Goal: Browse casually

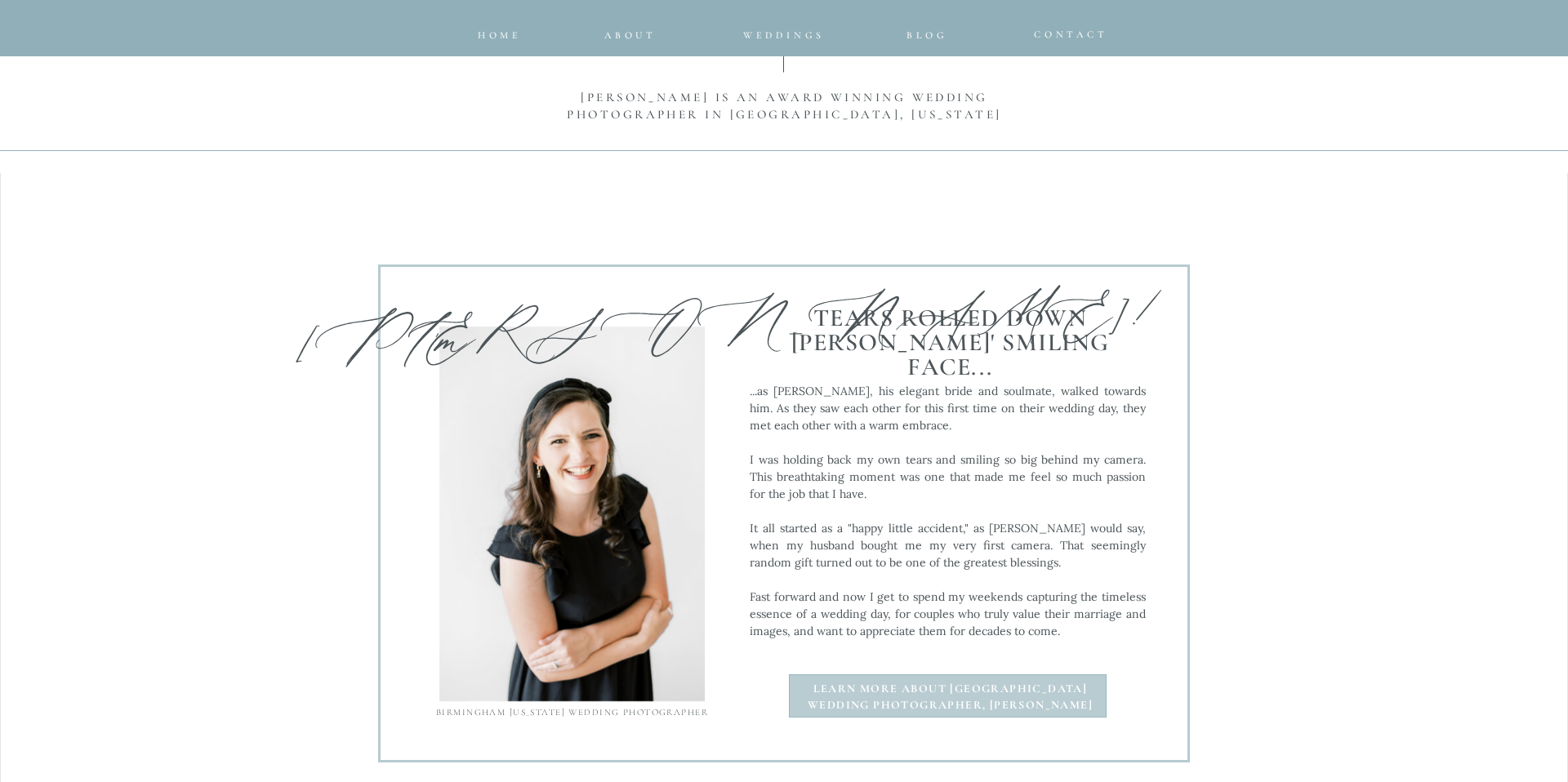
scroll to position [1481, 0]
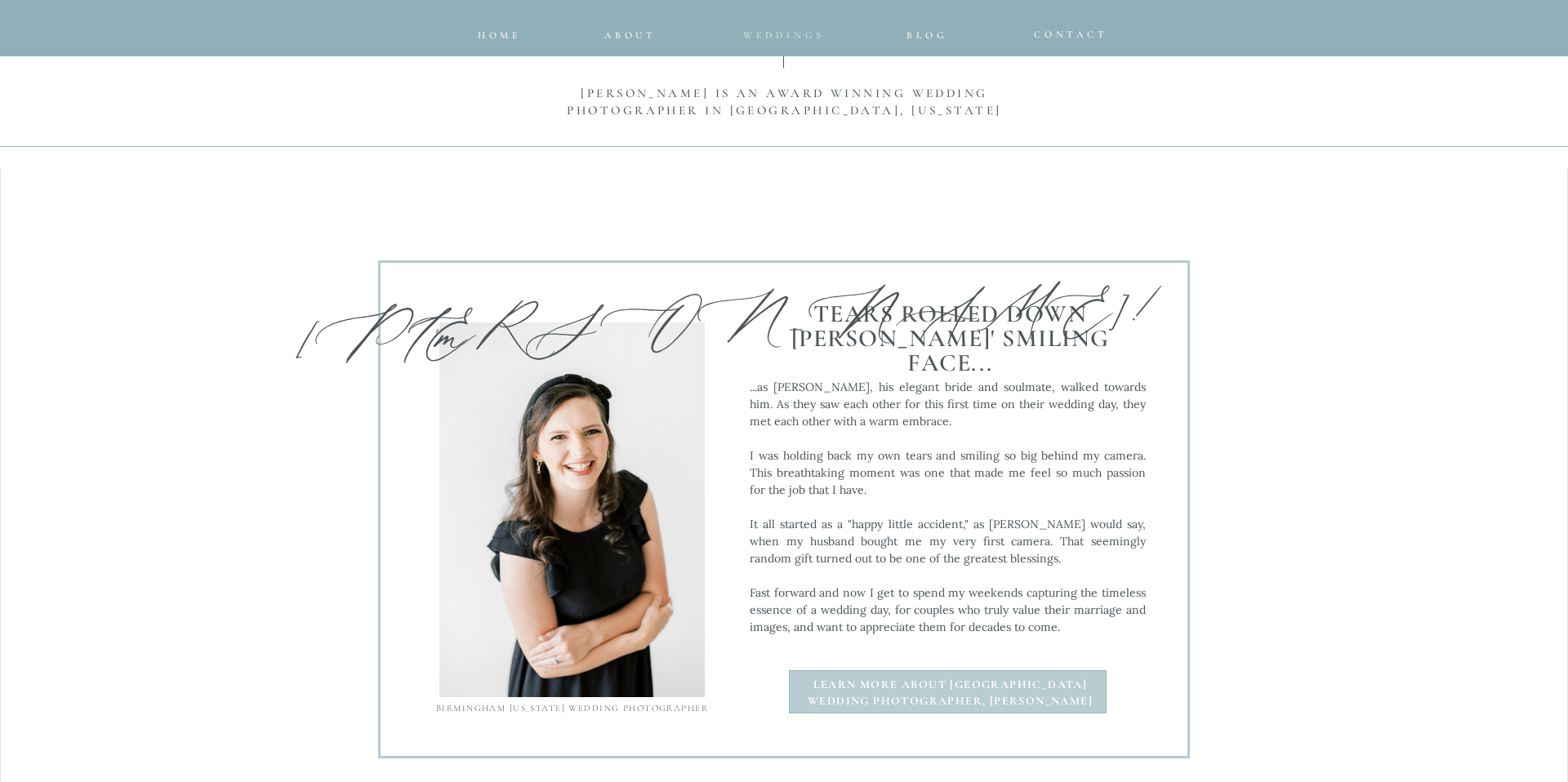
click at [804, 39] on span "Weddings" at bounding box center [784, 35] width 81 height 12
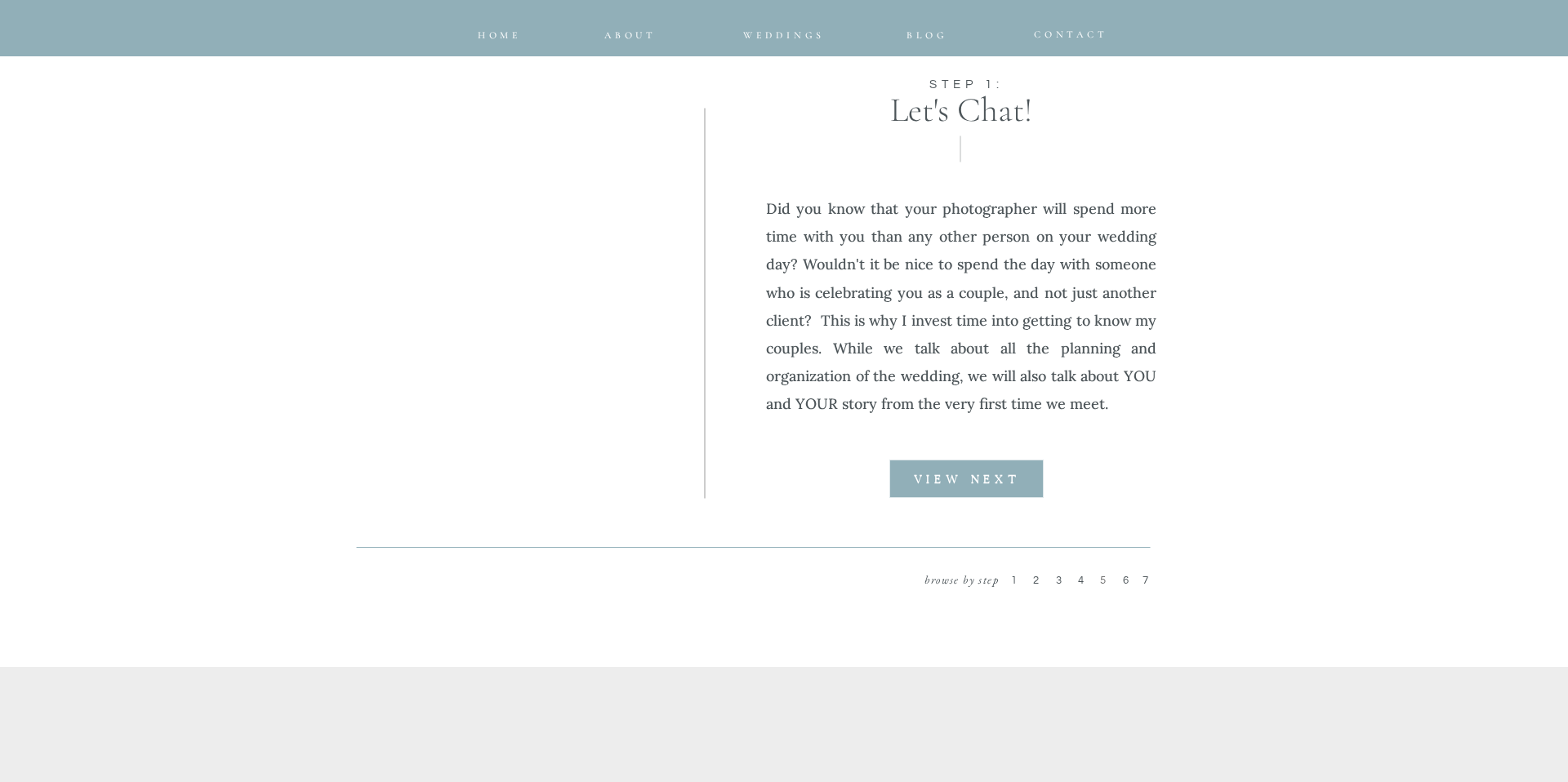
scroll to position [2038, 0]
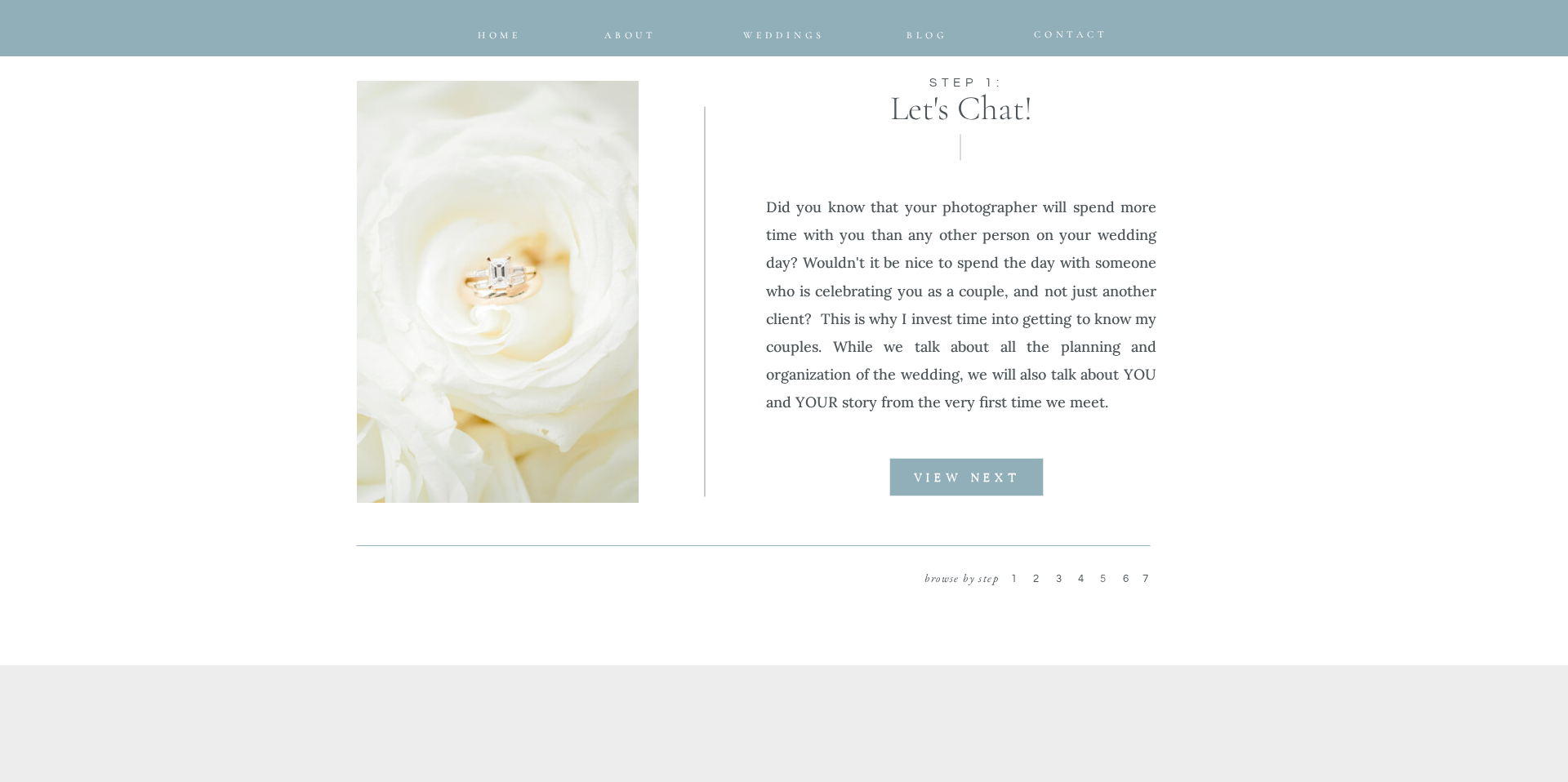
click at [1009, 494] on div at bounding box center [967, 477] width 154 height 39
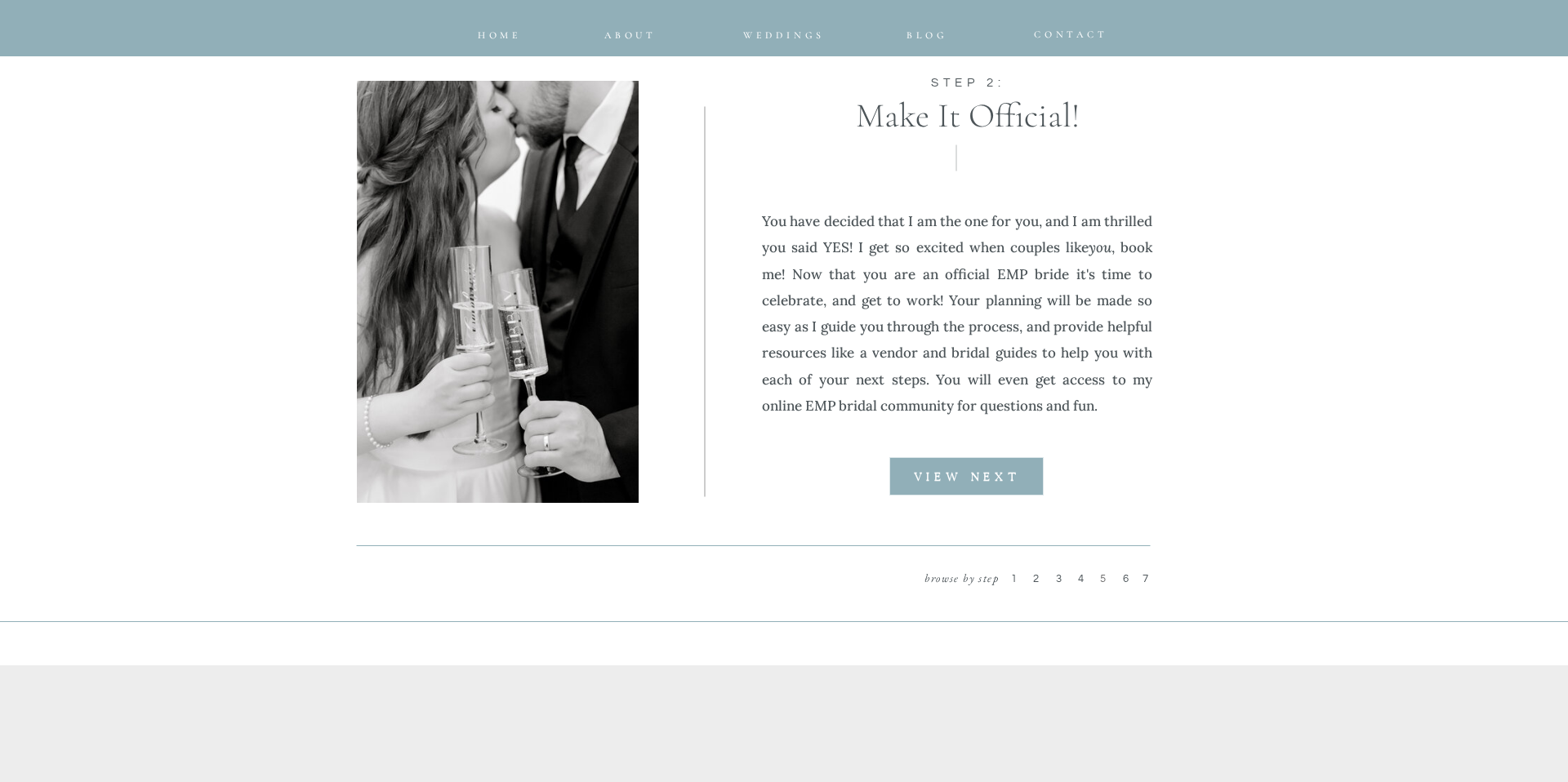
click at [1009, 494] on div at bounding box center [967, 476] width 154 height 39
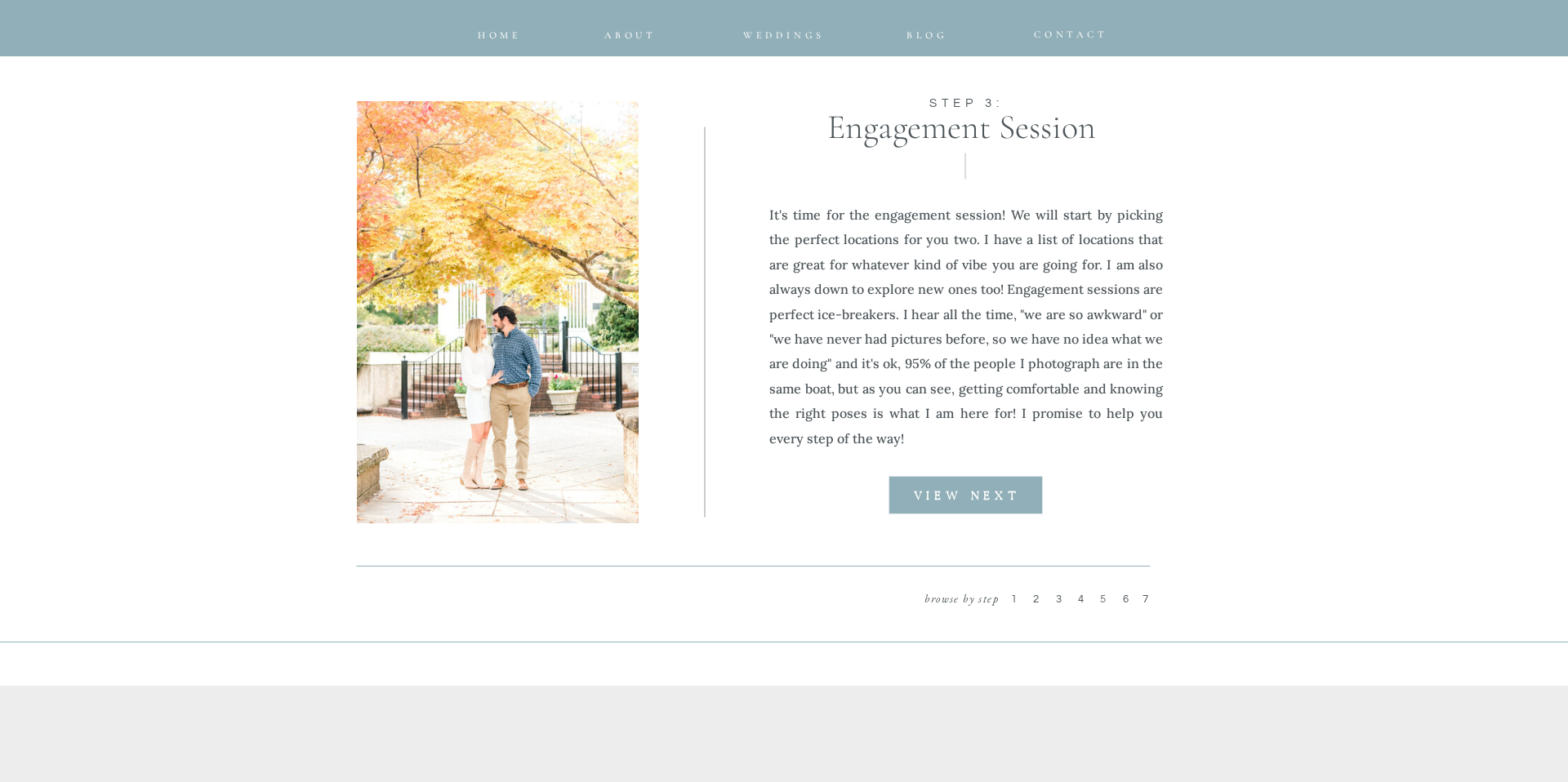
scroll to position [1911, 0]
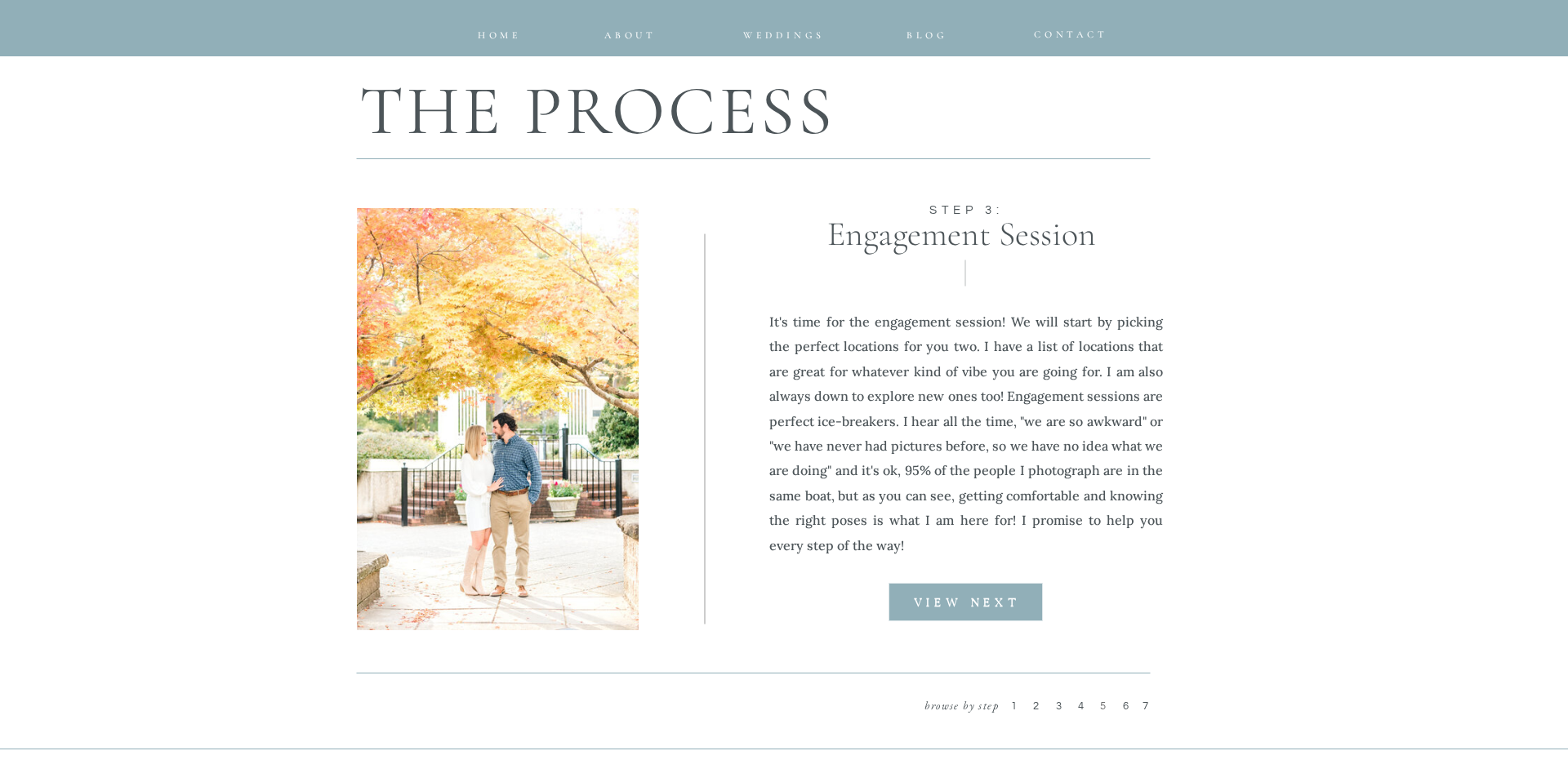
click at [971, 609] on b "VIEW NEXT" at bounding box center [966, 604] width 106 height 12
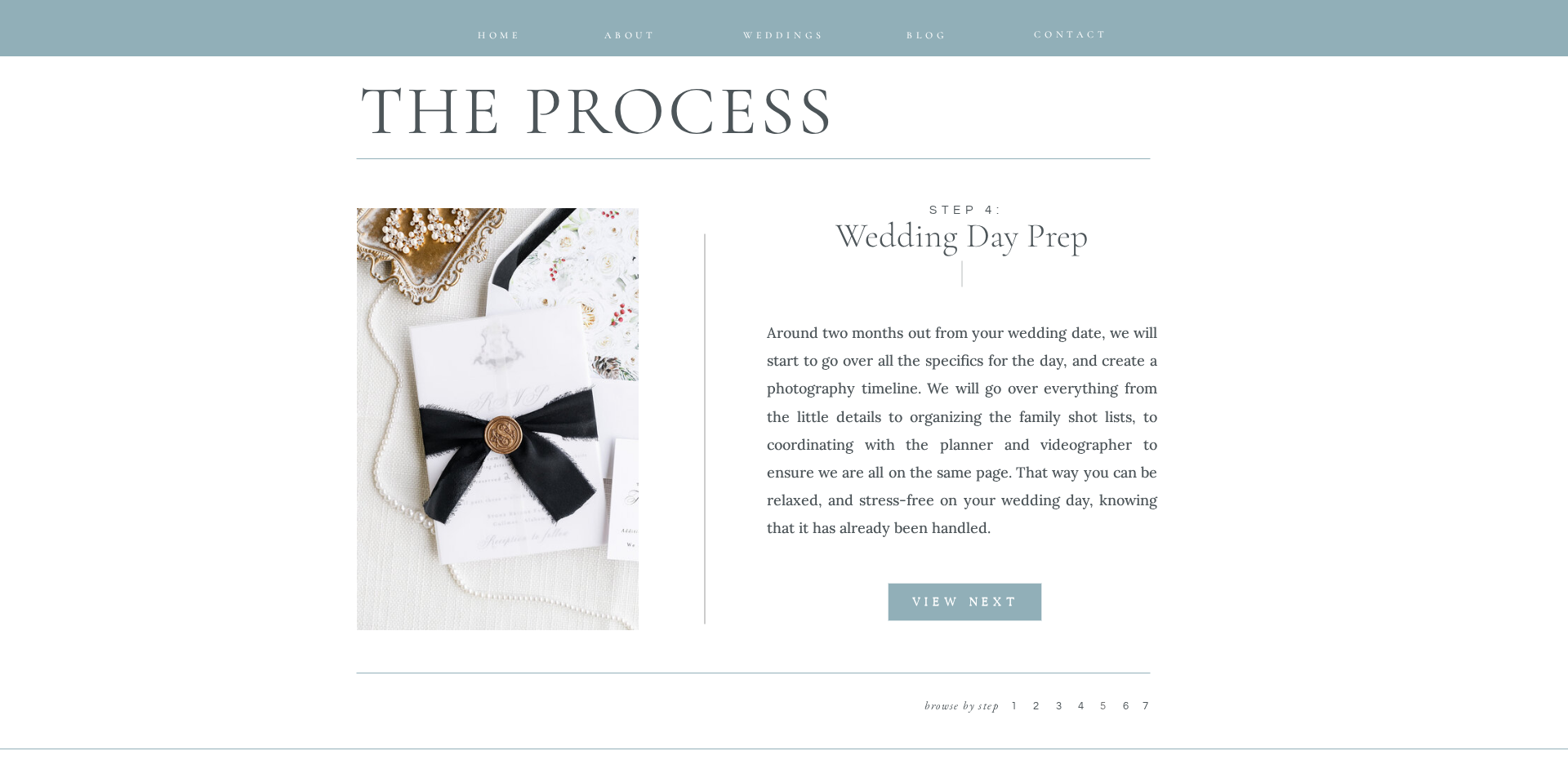
click at [971, 609] on div at bounding box center [965, 602] width 154 height 39
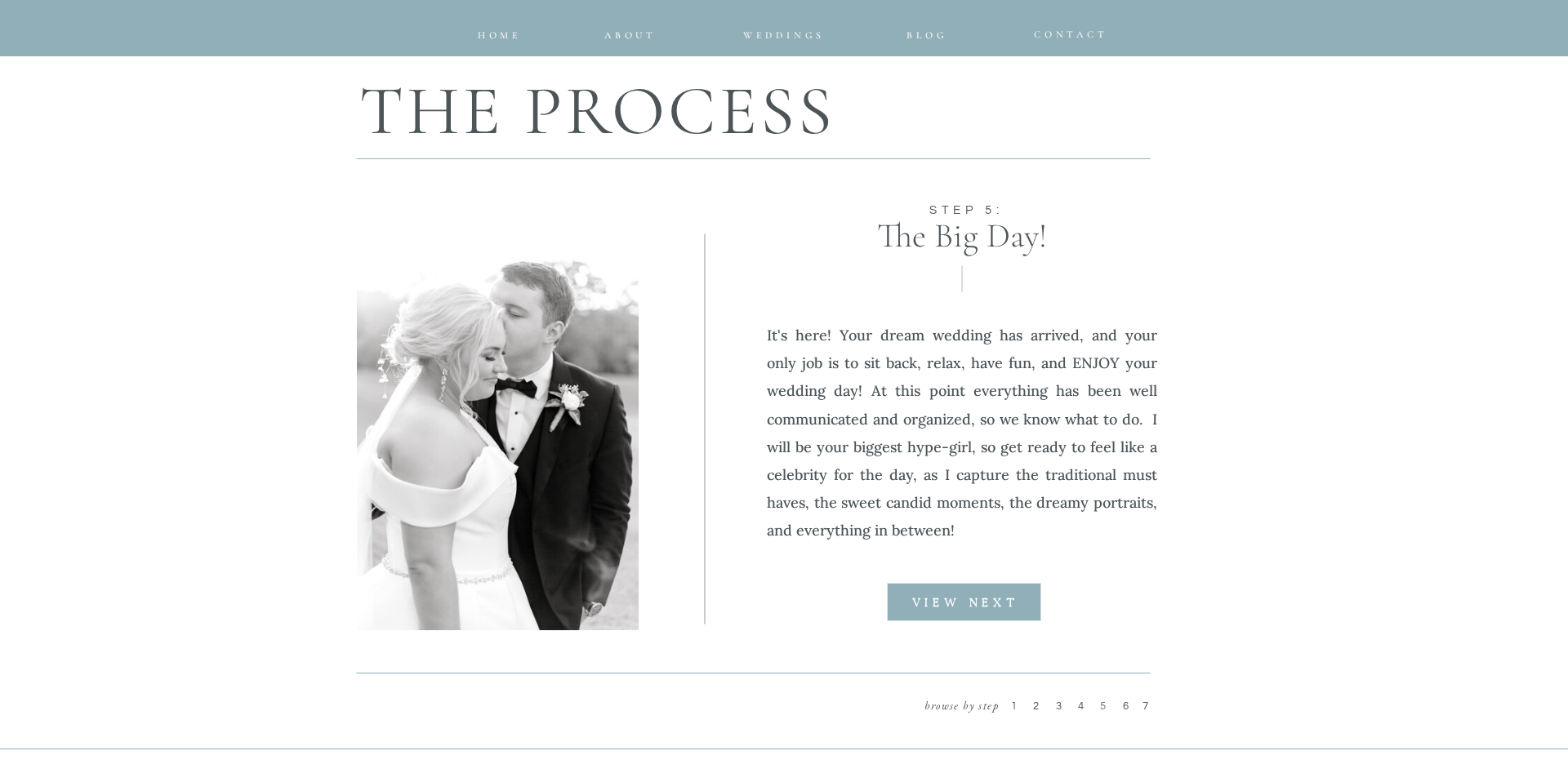
click at [971, 609] on b "VIEW NEXT" at bounding box center [964, 604] width 106 height 12
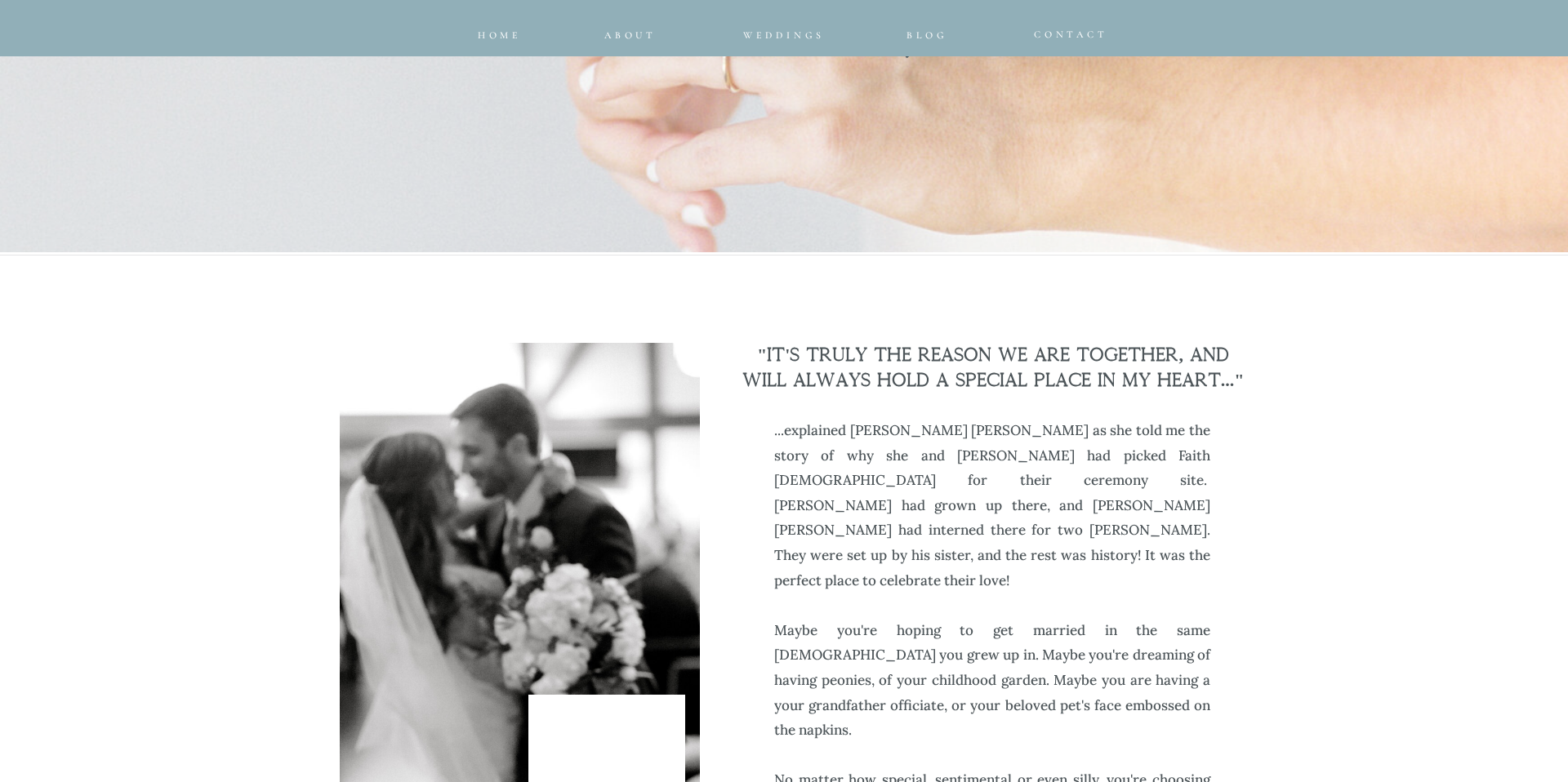
scroll to position [0, 0]
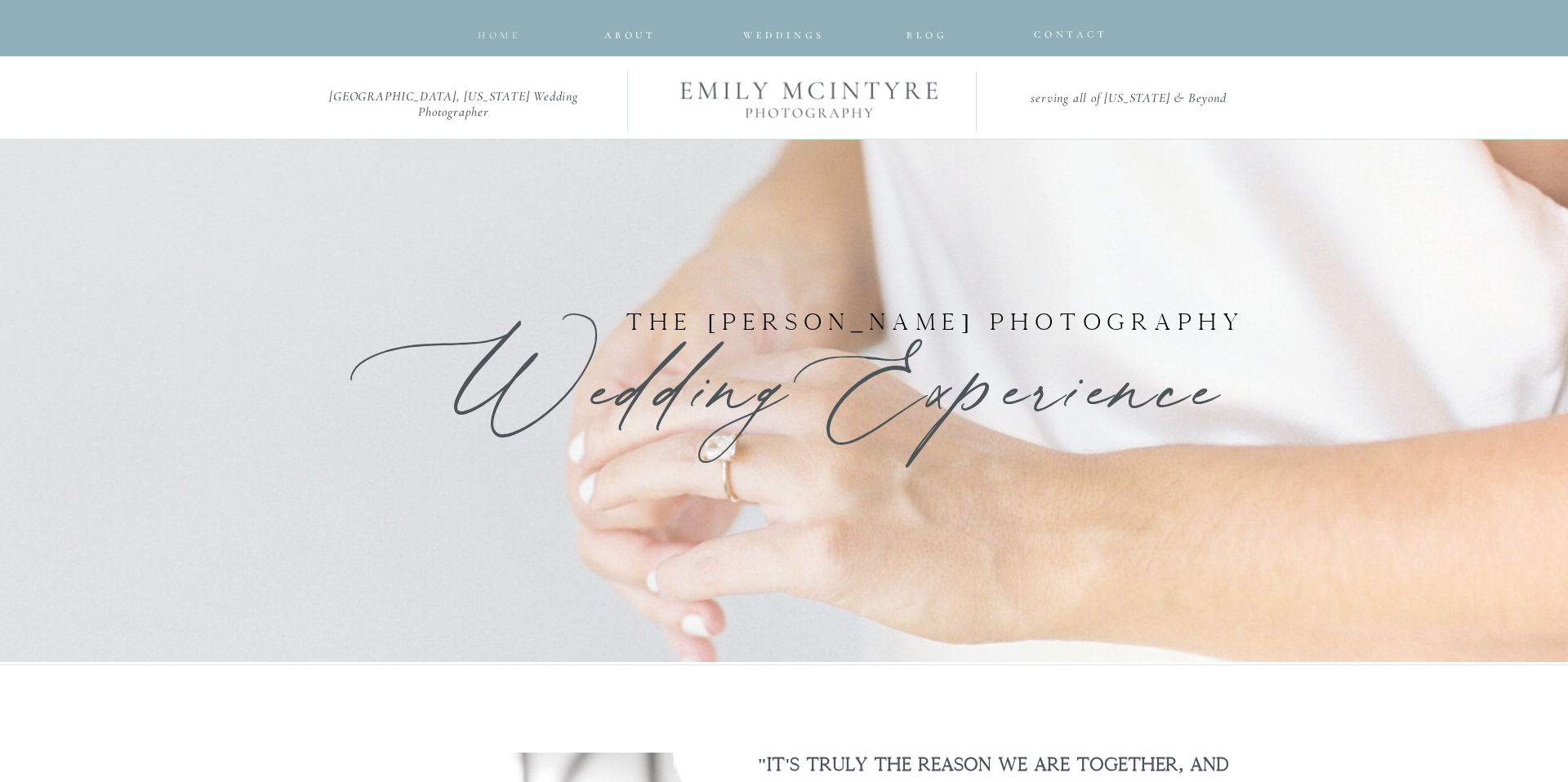
click at [499, 40] on span "home" at bounding box center [500, 35] width 44 height 12
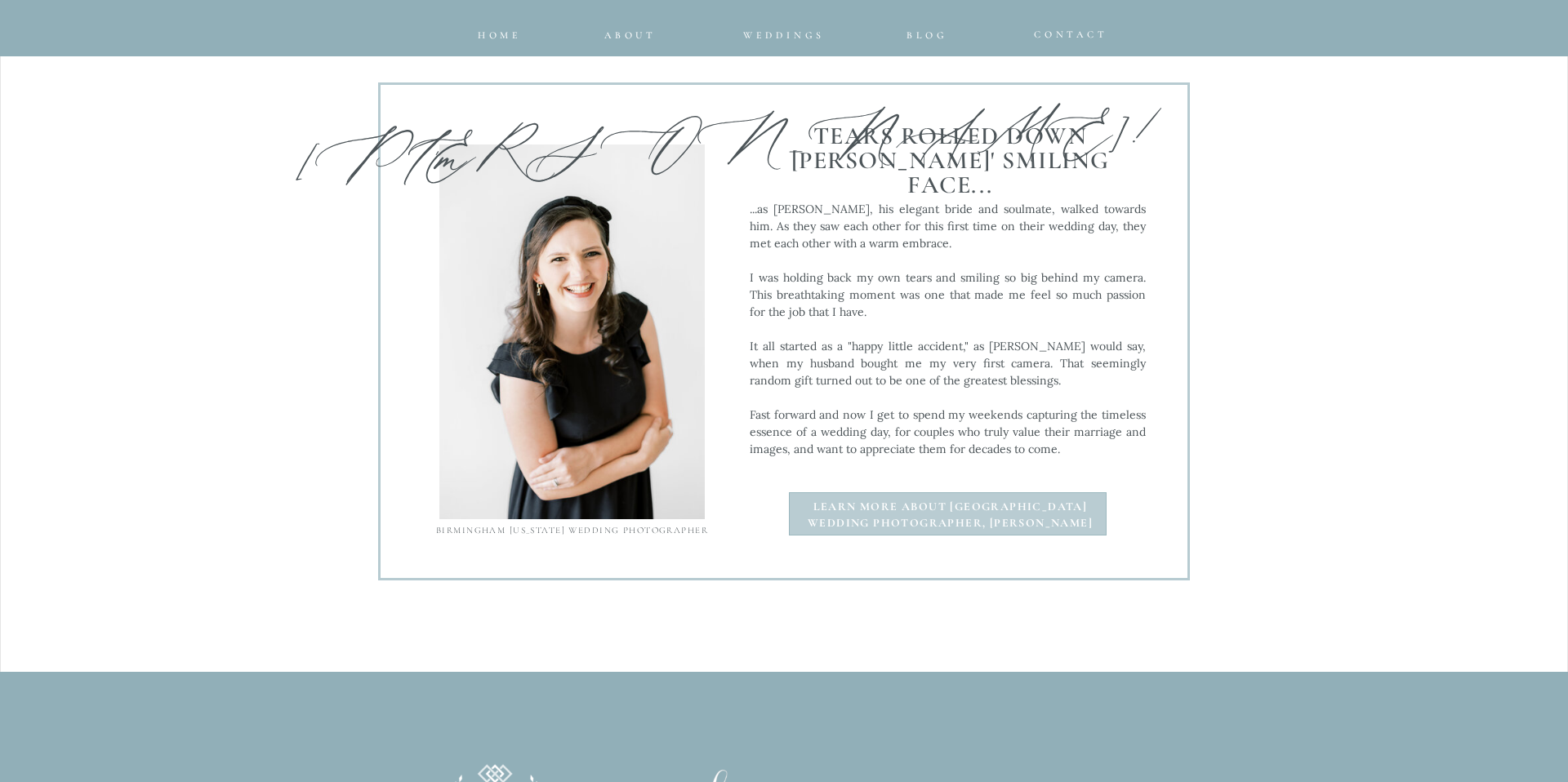
scroll to position [1658, 0]
